Goal: Information Seeking & Learning: Learn about a topic

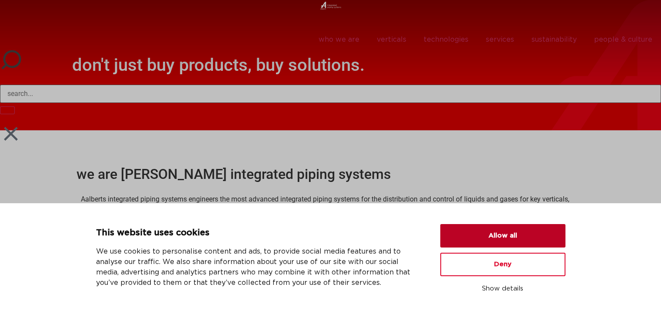
click at [507, 227] on button "Allow all" at bounding box center [502, 235] width 125 height 23
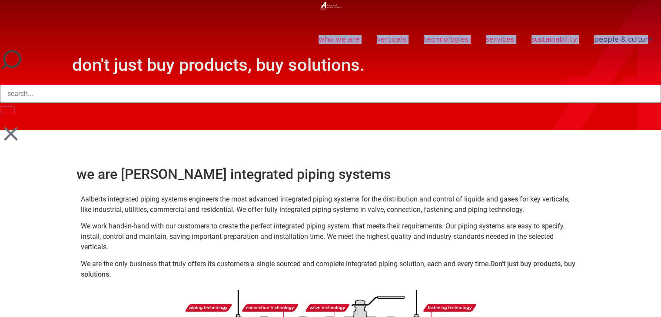
drag, startPoint x: 308, startPoint y: 37, endPoint x: 648, endPoint y: 48, distance: 339.9
click at [648, 48] on nav "who we are we are [PERSON_NAME] integrated piping systems our mission our regio…" at bounding box center [330, 40] width 661 height 20
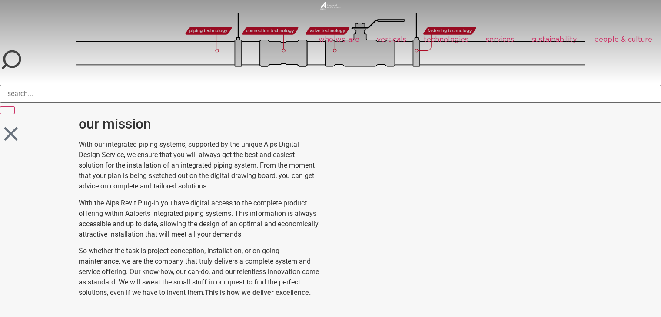
click at [113, 156] on p "With our integrated piping systems, supported by the unique Aips Digital Design…" at bounding box center [200, 165] width 242 height 52
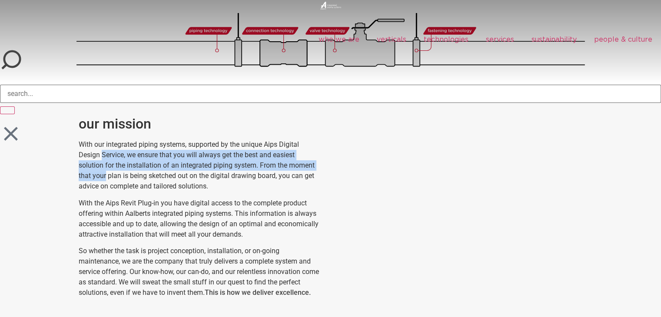
drag, startPoint x: 113, startPoint y: 156, endPoint x: 309, endPoint y: 167, distance: 196.3
click at [309, 167] on p "With our integrated piping systems, supported by the unique Aips Digital Design…" at bounding box center [200, 165] width 242 height 52
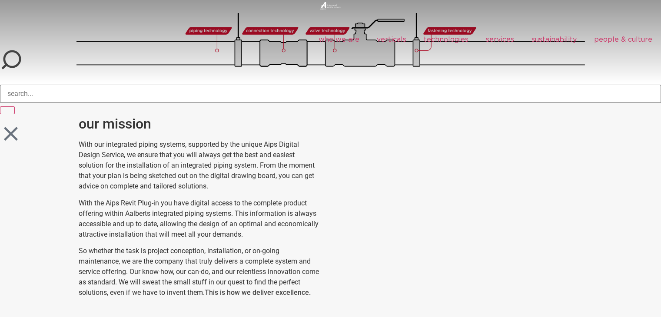
click at [97, 202] on p "With the Aips Revit Plug-in you have digital access to the complete product off…" at bounding box center [200, 219] width 242 height 42
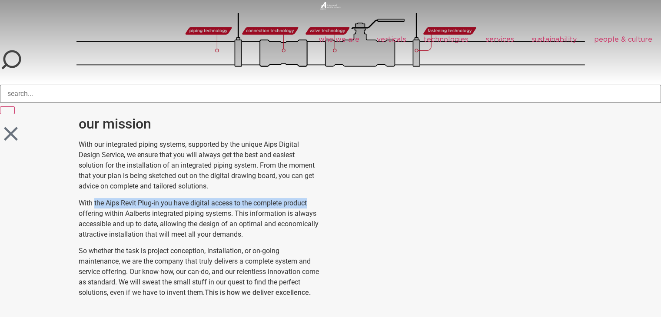
drag, startPoint x: 97, startPoint y: 202, endPoint x: 299, endPoint y: 208, distance: 202.1
click at [299, 208] on p "With the Aips Revit Plug-in you have digital access to the complete product off…" at bounding box center [200, 219] width 242 height 42
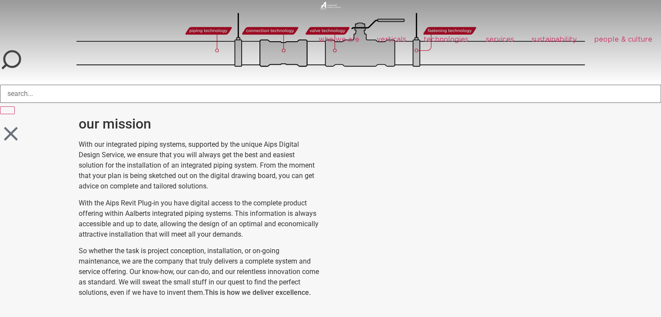
click at [121, 229] on p "With the Aips Revit Plug-in you have digital access to the complete product off…" at bounding box center [200, 219] width 242 height 42
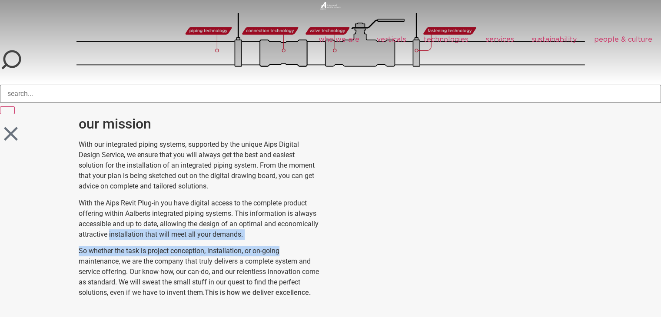
drag, startPoint x: 121, startPoint y: 229, endPoint x: 266, endPoint y: 241, distance: 145.6
click at [266, 241] on div "With our integrated piping systems, supported by the unique Aips Digital Design…" at bounding box center [206, 218] width 255 height 159
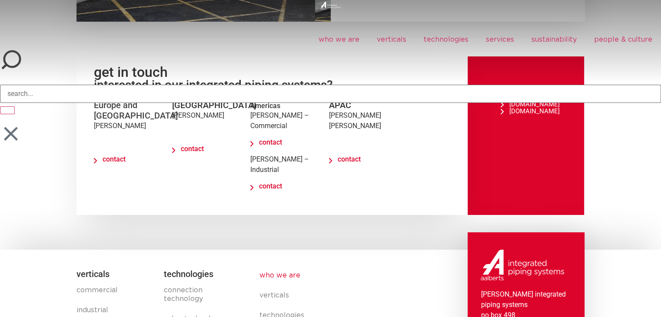
scroll to position [3179, 0]
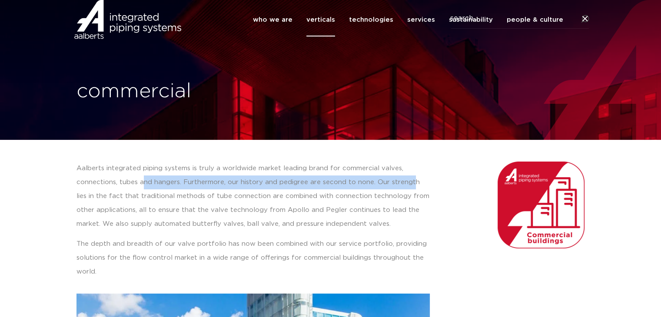
drag, startPoint x: 142, startPoint y: 181, endPoint x: 413, endPoint y: 180, distance: 271.1
click at [413, 180] on p "Aalberts integrated piping systems is truly a worldwide market leading brand fo…" at bounding box center [252, 197] width 353 height 70
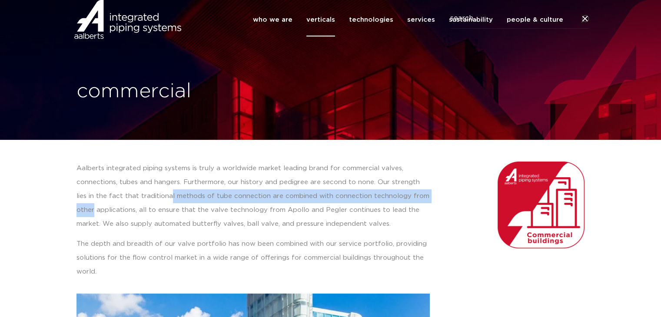
drag, startPoint x: 156, startPoint y: 193, endPoint x: 353, endPoint y: 202, distance: 197.5
click at [431, 202] on div "Aalberts integrated piping systems is truly a worldwide market leading brand fo…" at bounding box center [253, 270] width 362 height 226
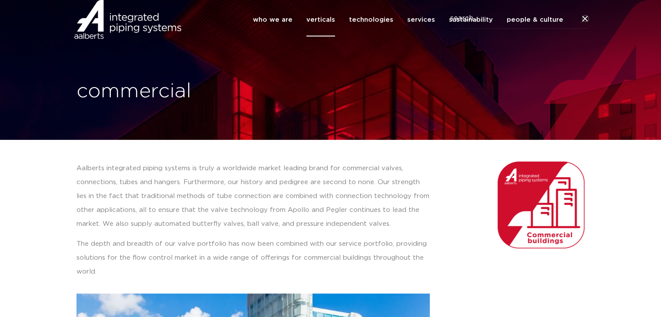
click at [133, 211] on p "Aalberts integrated piping systems is truly a worldwide market leading brand fo…" at bounding box center [252, 197] width 353 height 70
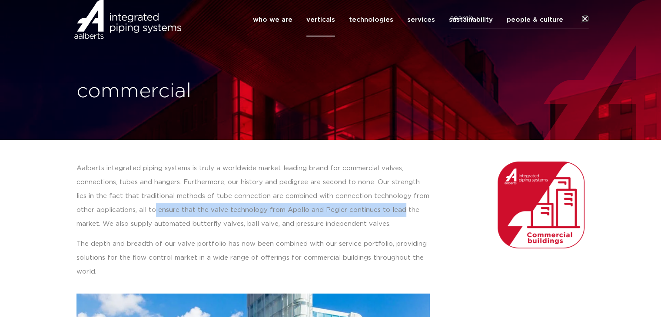
drag, startPoint x: 133, startPoint y: 211, endPoint x: 372, endPoint y: 215, distance: 239.0
click at [372, 215] on p "Aalberts integrated piping systems is truly a worldwide market leading brand fo…" at bounding box center [252, 197] width 353 height 70
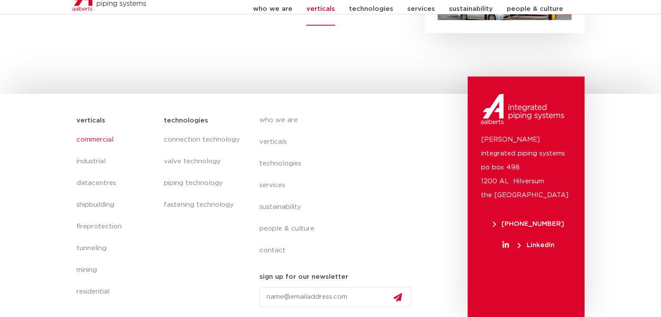
scroll to position [610, 0]
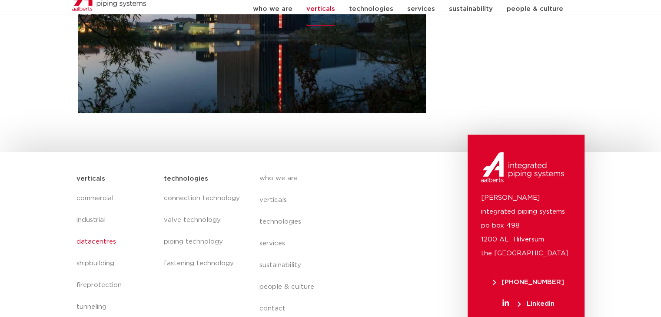
scroll to position [438, 0]
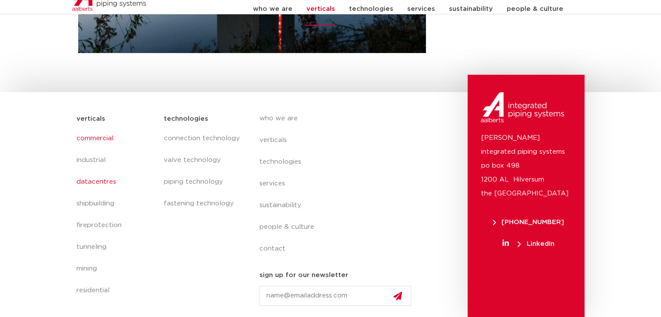
click at [90, 141] on link "commercial" at bounding box center [115, 139] width 79 height 22
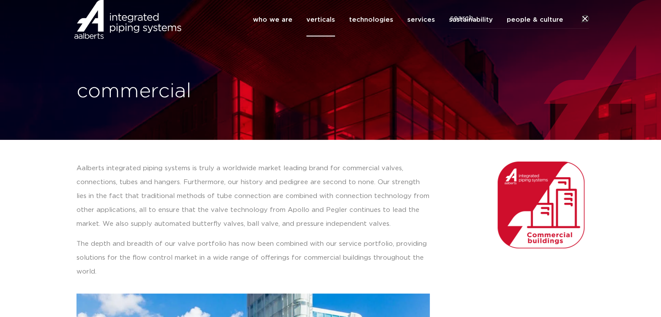
click at [196, 245] on p "The depth and breadth of our valve portfolio has now been combined with our ser…" at bounding box center [252, 258] width 353 height 42
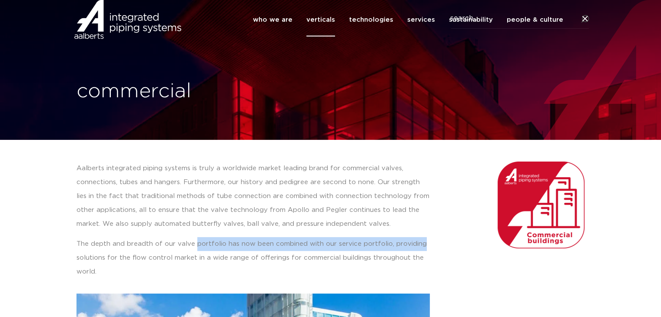
drag, startPoint x: 196, startPoint y: 245, endPoint x: 411, endPoint y: 247, distance: 215.1
click at [411, 247] on p "The depth and breadth of our valve portfolio has now been combined with our ser…" at bounding box center [252, 258] width 353 height 42
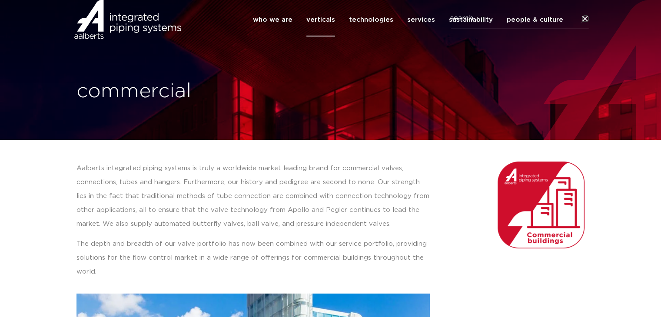
click at [242, 253] on p "The depth and breadth of our valve portfolio has now been combined with our ser…" at bounding box center [252, 258] width 353 height 42
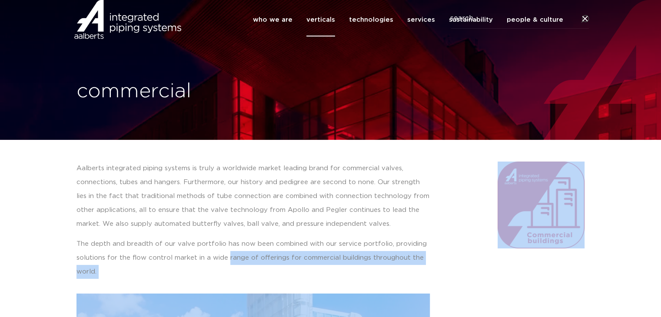
drag, startPoint x: 242, startPoint y: 253, endPoint x: 448, endPoint y: 256, distance: 206.4
click at [448, 256] on div "Aalberts integrated piping systems is truly a worldwide market leading brand fo…" at bounding box center [330, 270] width 517 height 226
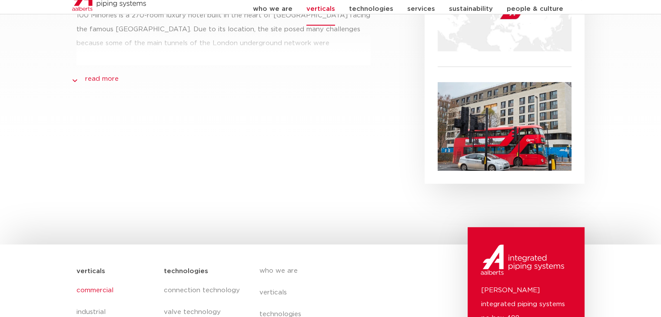
scroll to position [610, 0]
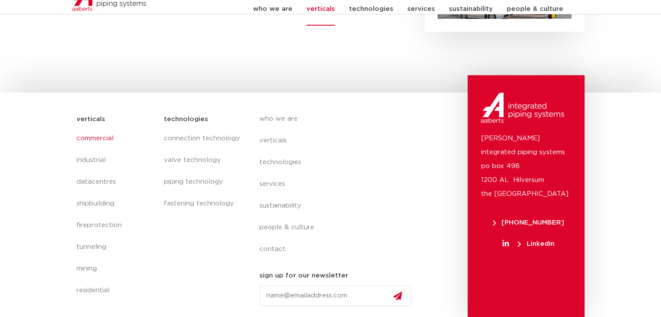
click at [12, 196] on section "verticals commercial industrial datacentres shipbuilding fireprotection tunneli…" at bounding box center [330, 205] width 661 height 225
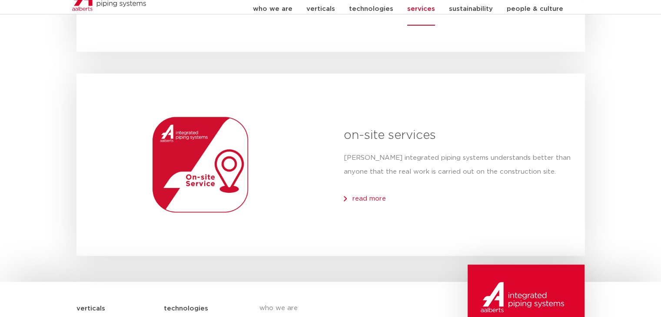
scroll to position [1299, 0]
